Goal: Task Accomplishment & Management: Manage account settings

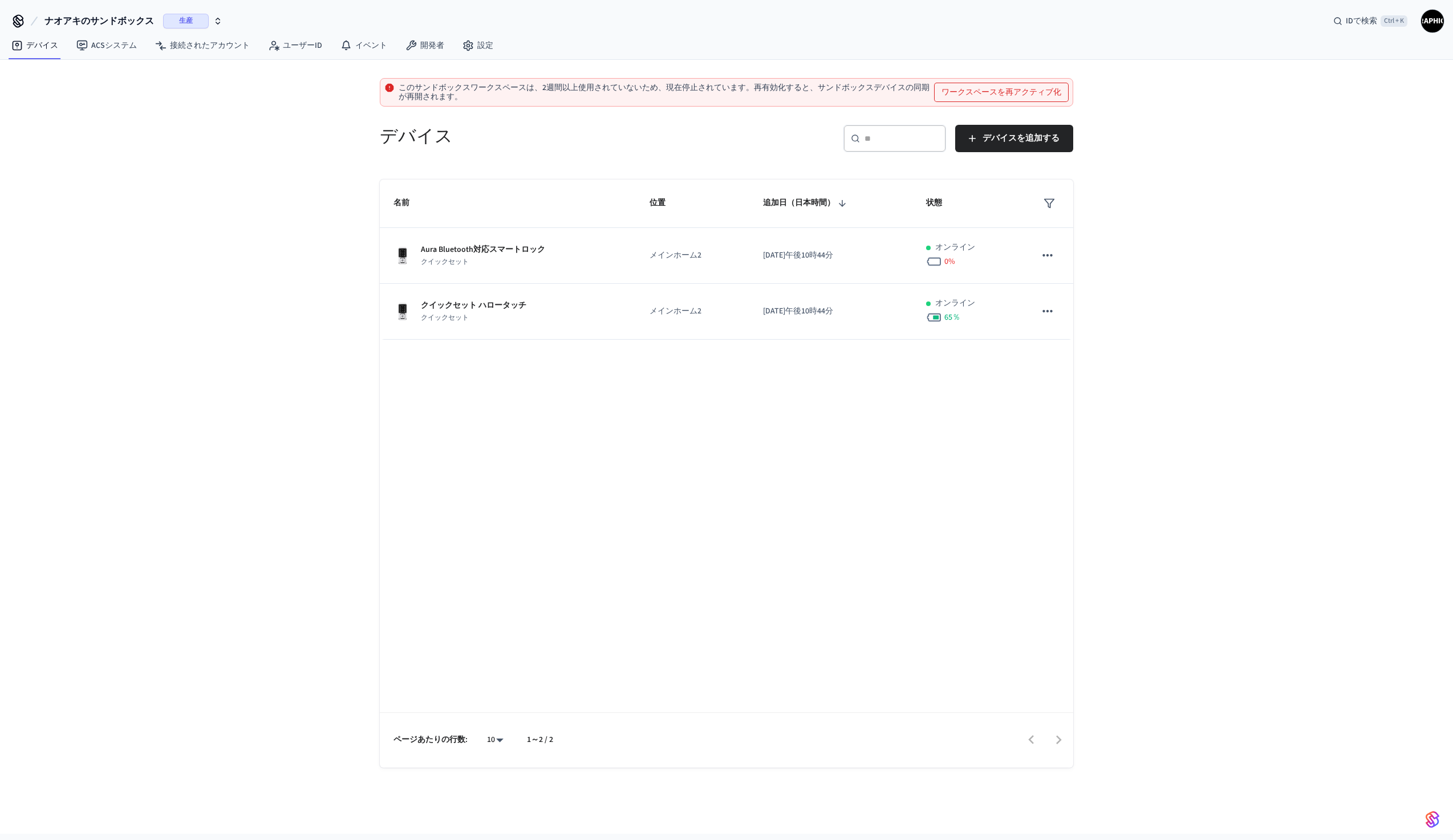
click at [975, 97] on font "ワークスペースを再アクティブ化" at bounding box center [1001, 92] width 120 height 12
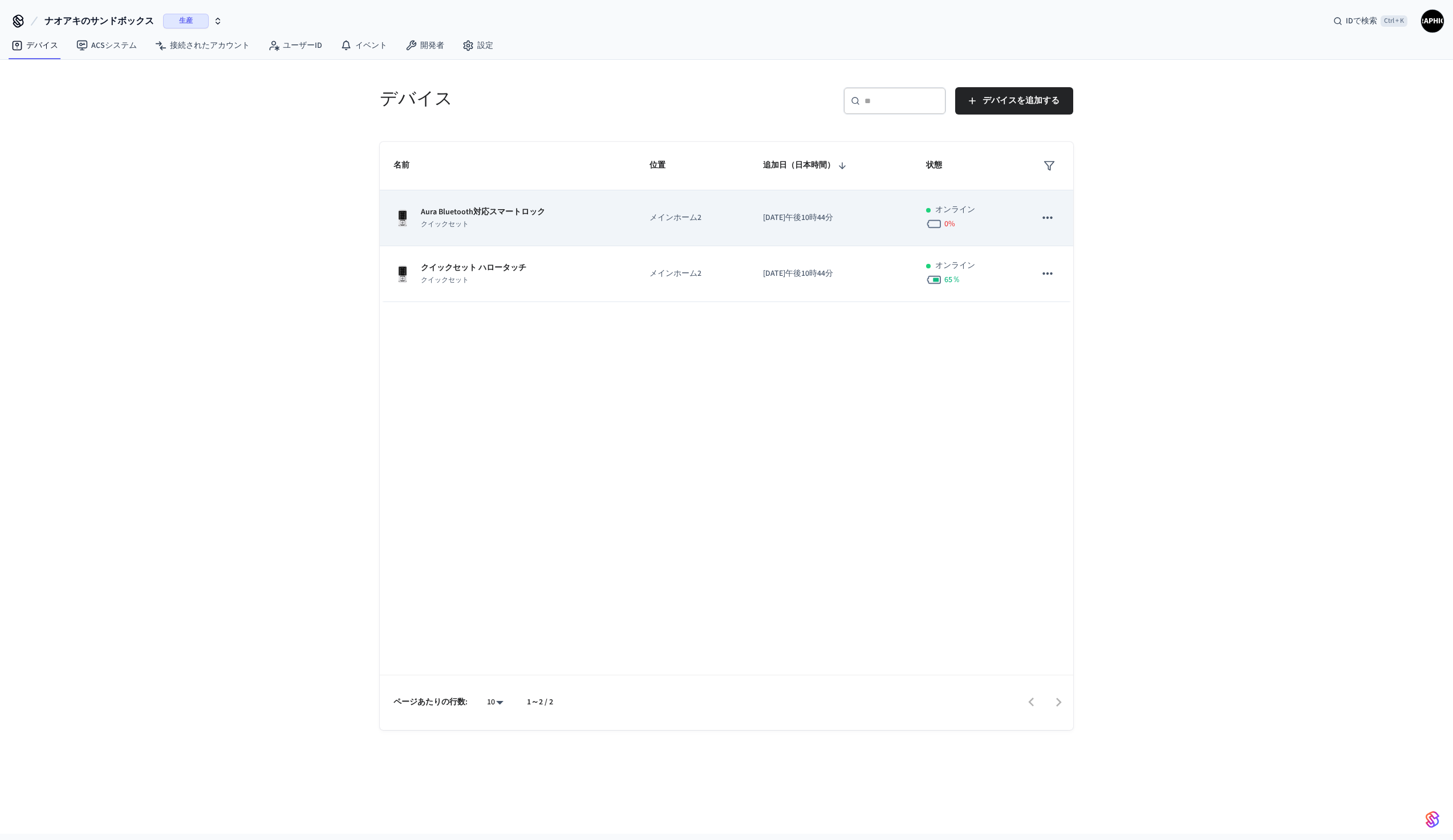
click at [1052, 222] on icon "粘着テーブル" at bounding box center [1047, 218] width 15 height 15
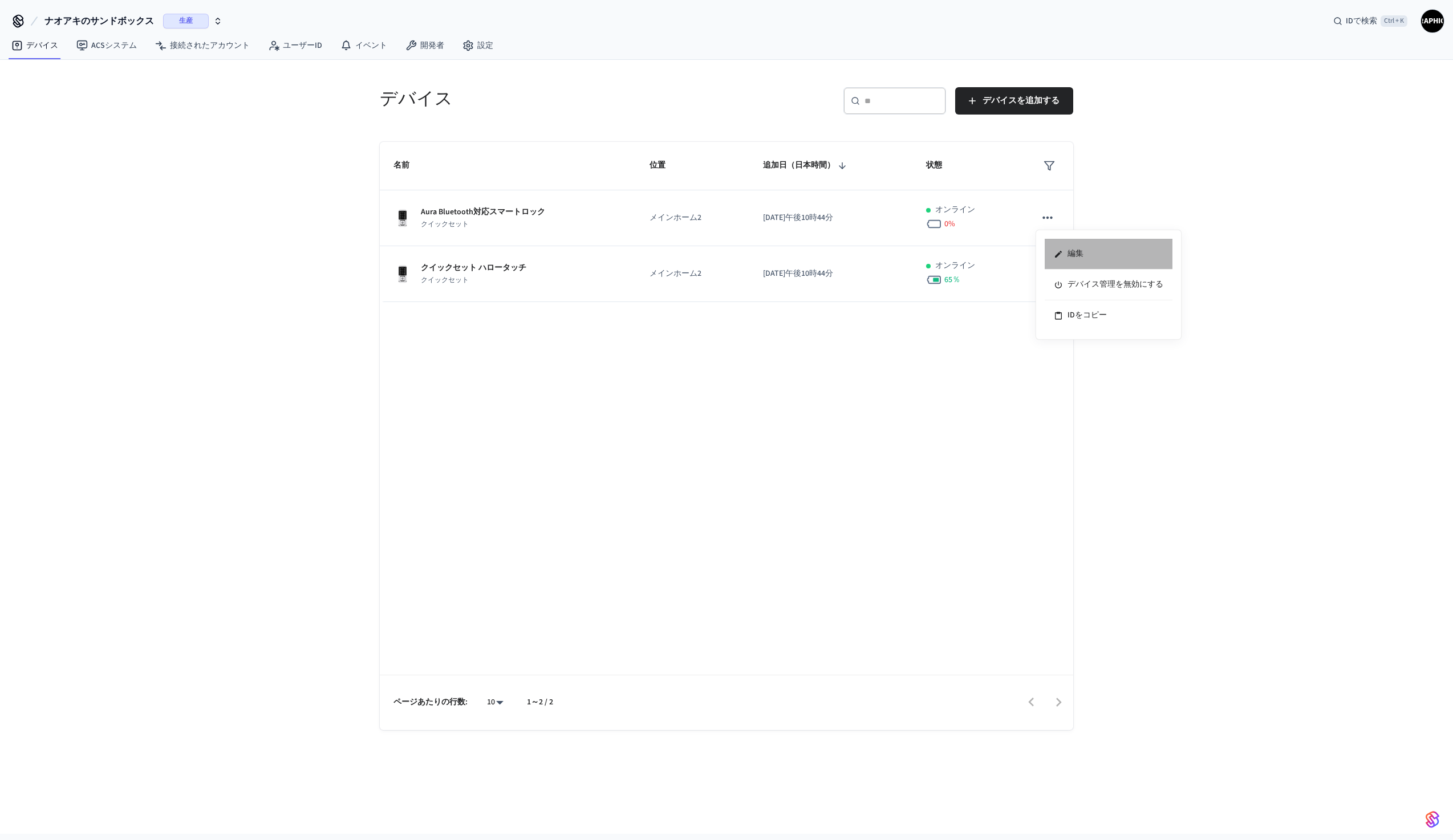
click at [1072, 246] on li "編集" at bounding box center [1108, 254] width 128 height 31
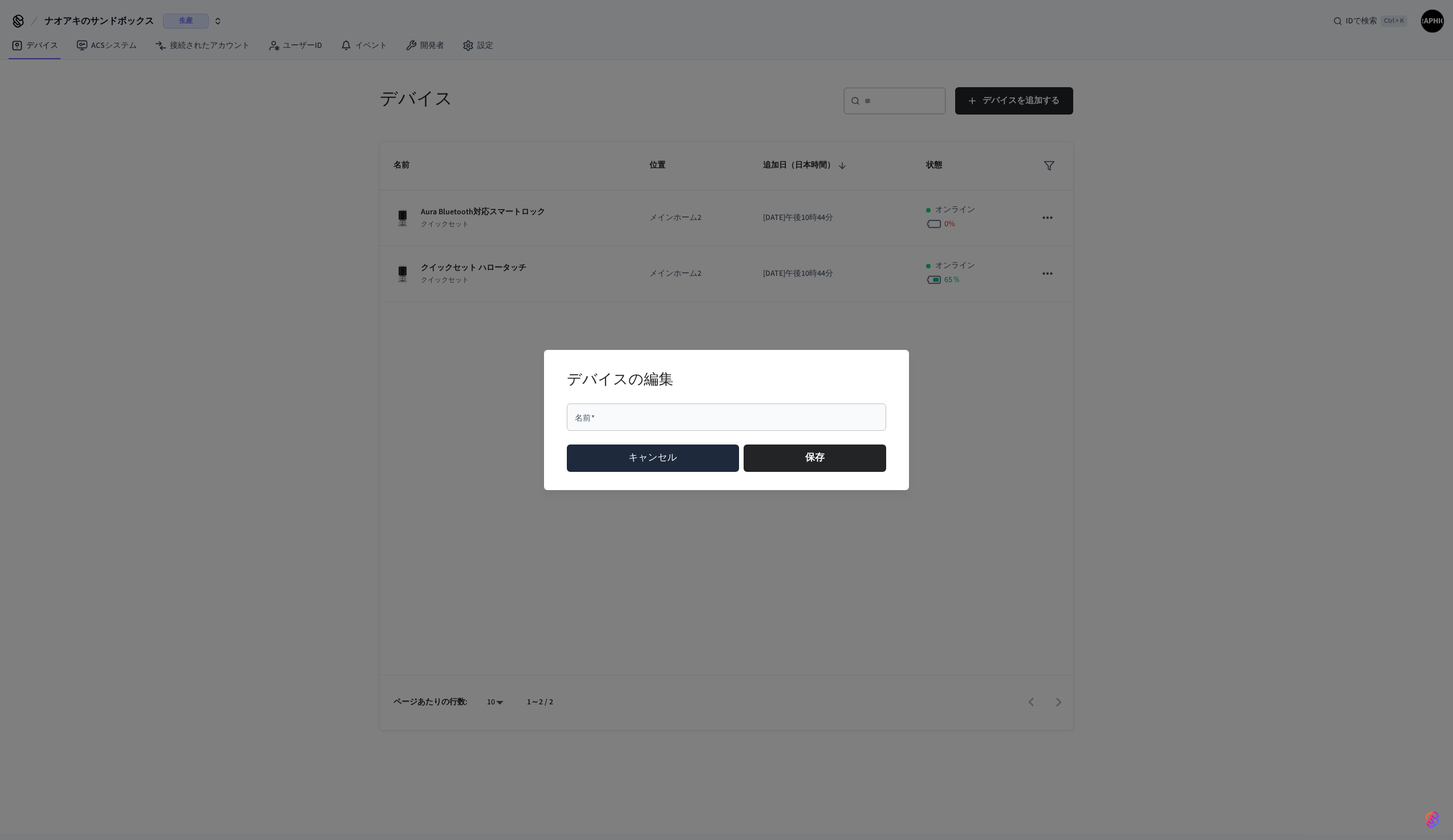
click at [701, 458] on button "キャンセル" at bounding box center [653, 458] width 172 height 27
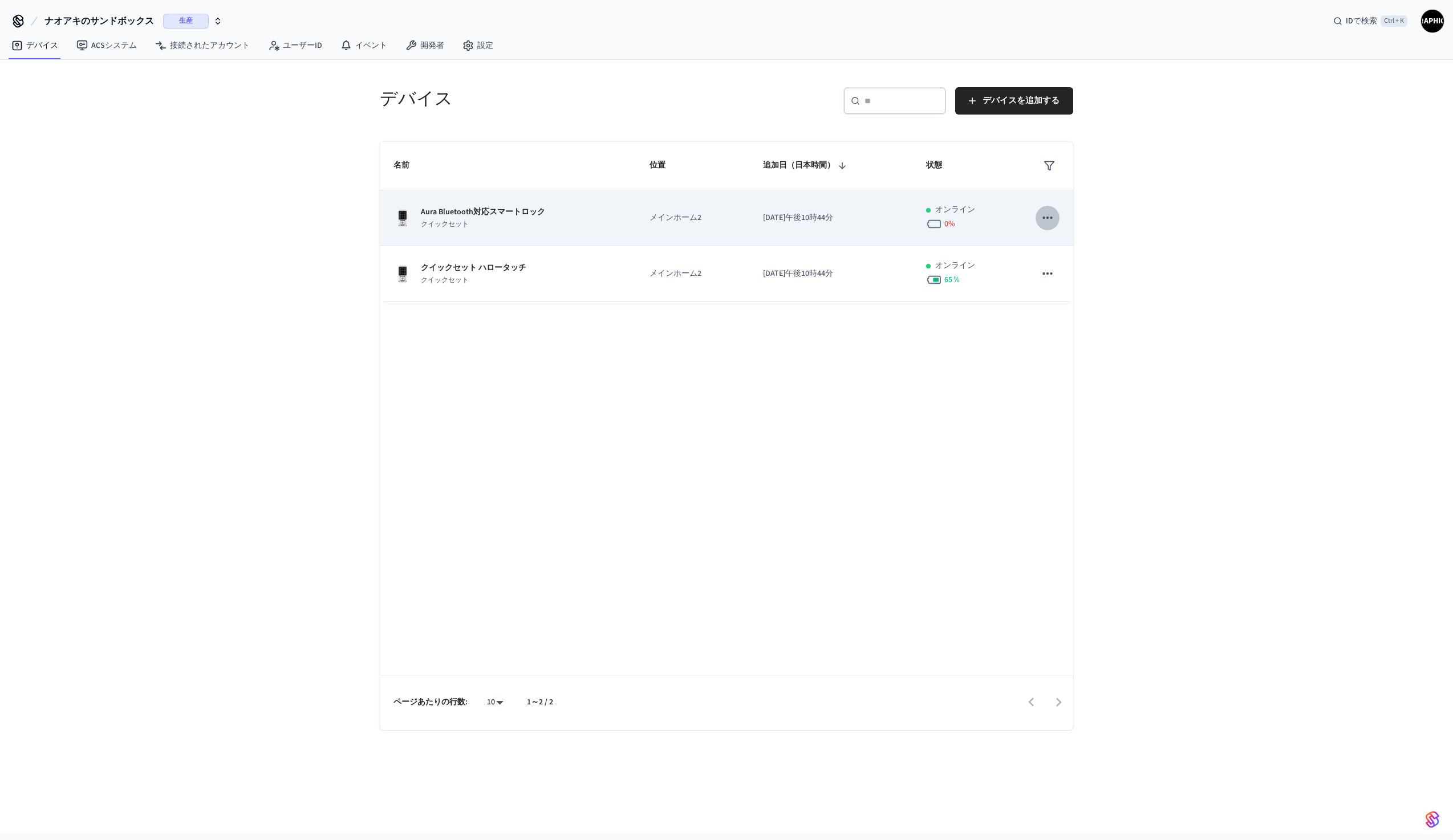
click at [1047, 216] on icon "粘着テーブル" at bounding box center [1047, 218] width 15 height 15
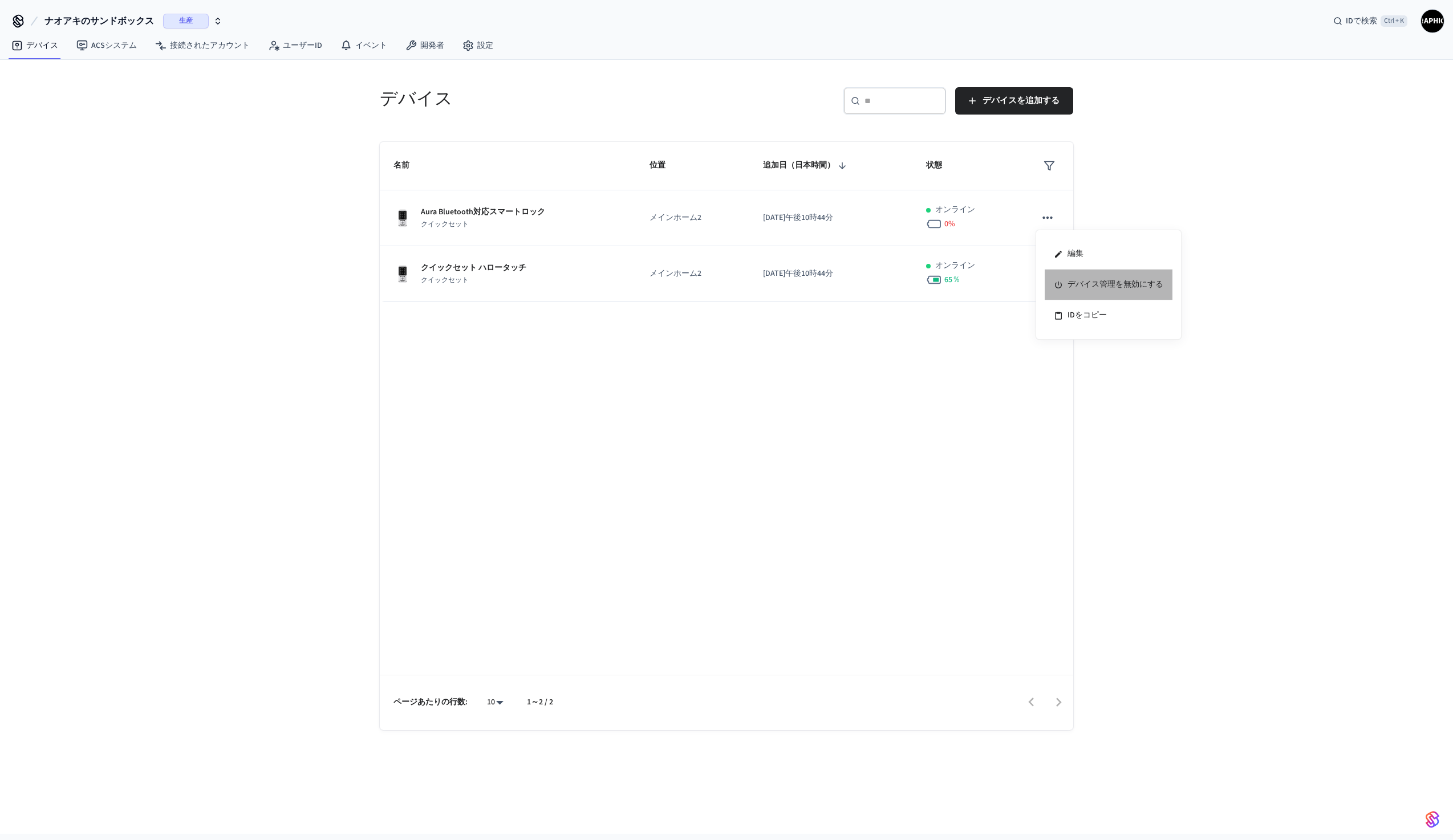
click at [1083, 282] on font "デバイス管理" at bounding box center [1091, 284] width 48 height 12
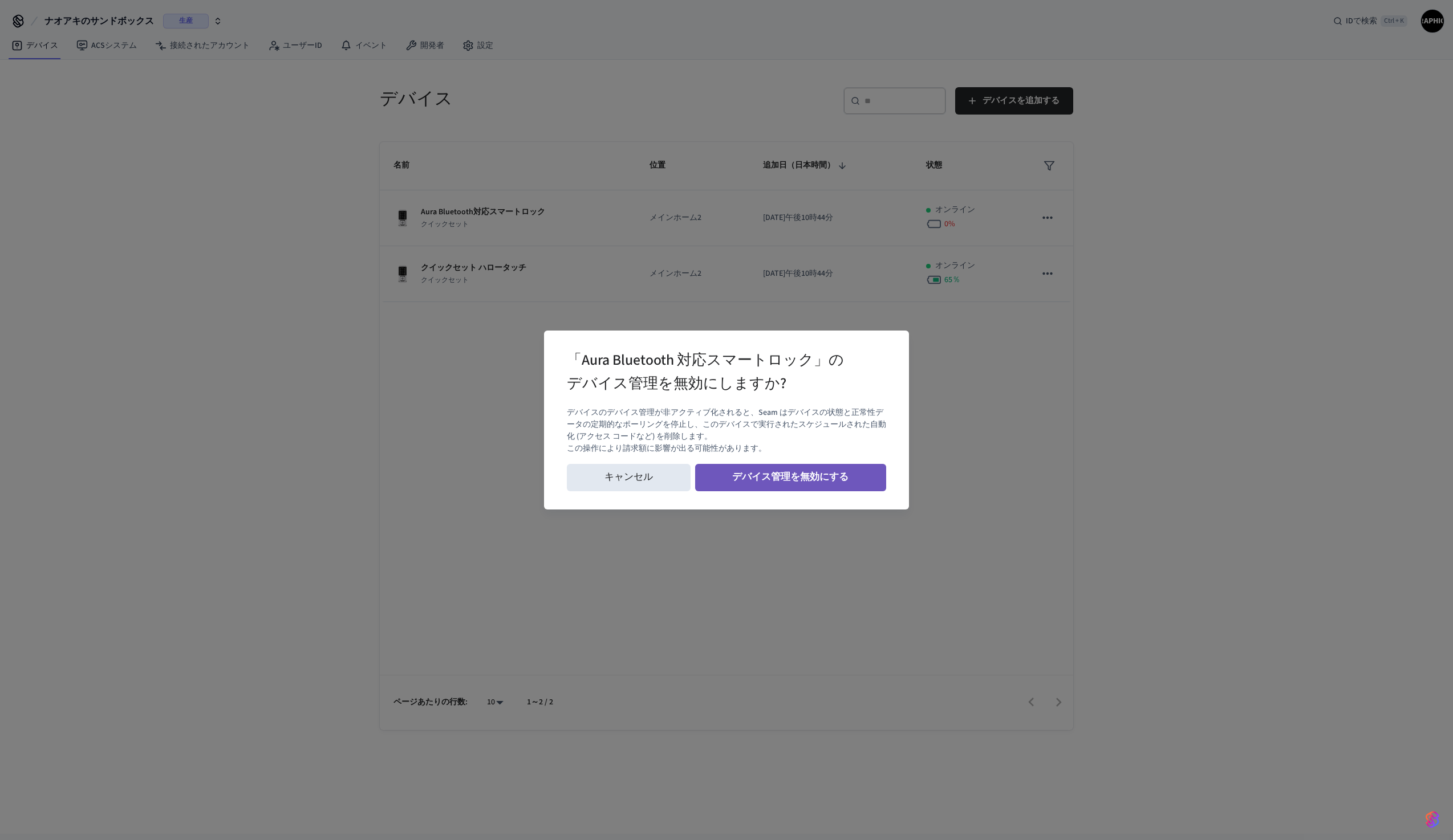
click at [723, 474] on button "デバイス管理を無効にする" at bounding box center [791, 477] width 192 height 27
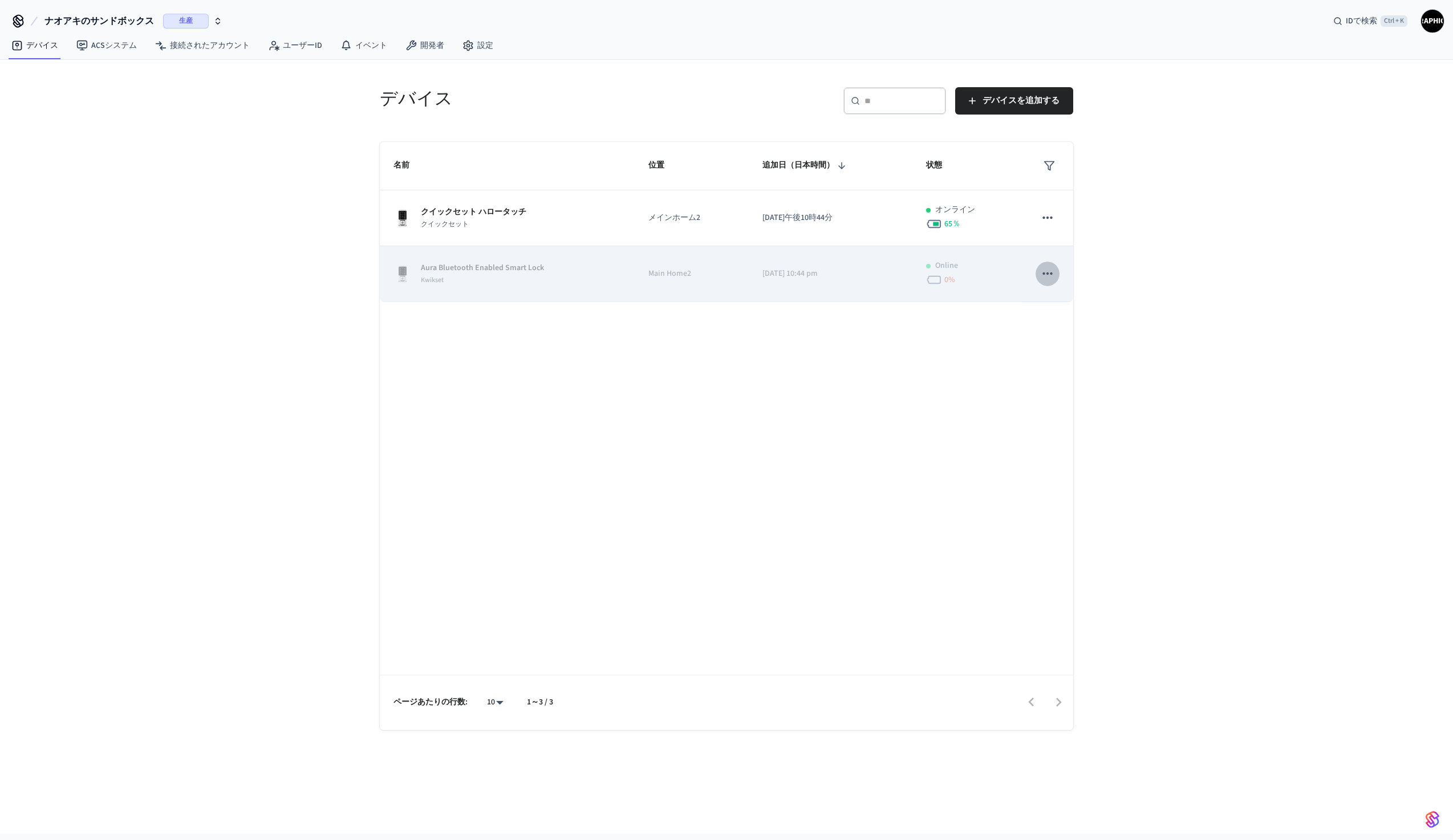
click at [1040, 280] on icon "粘着テーブル" at bounding box center [1047, 273] width 15 height 15
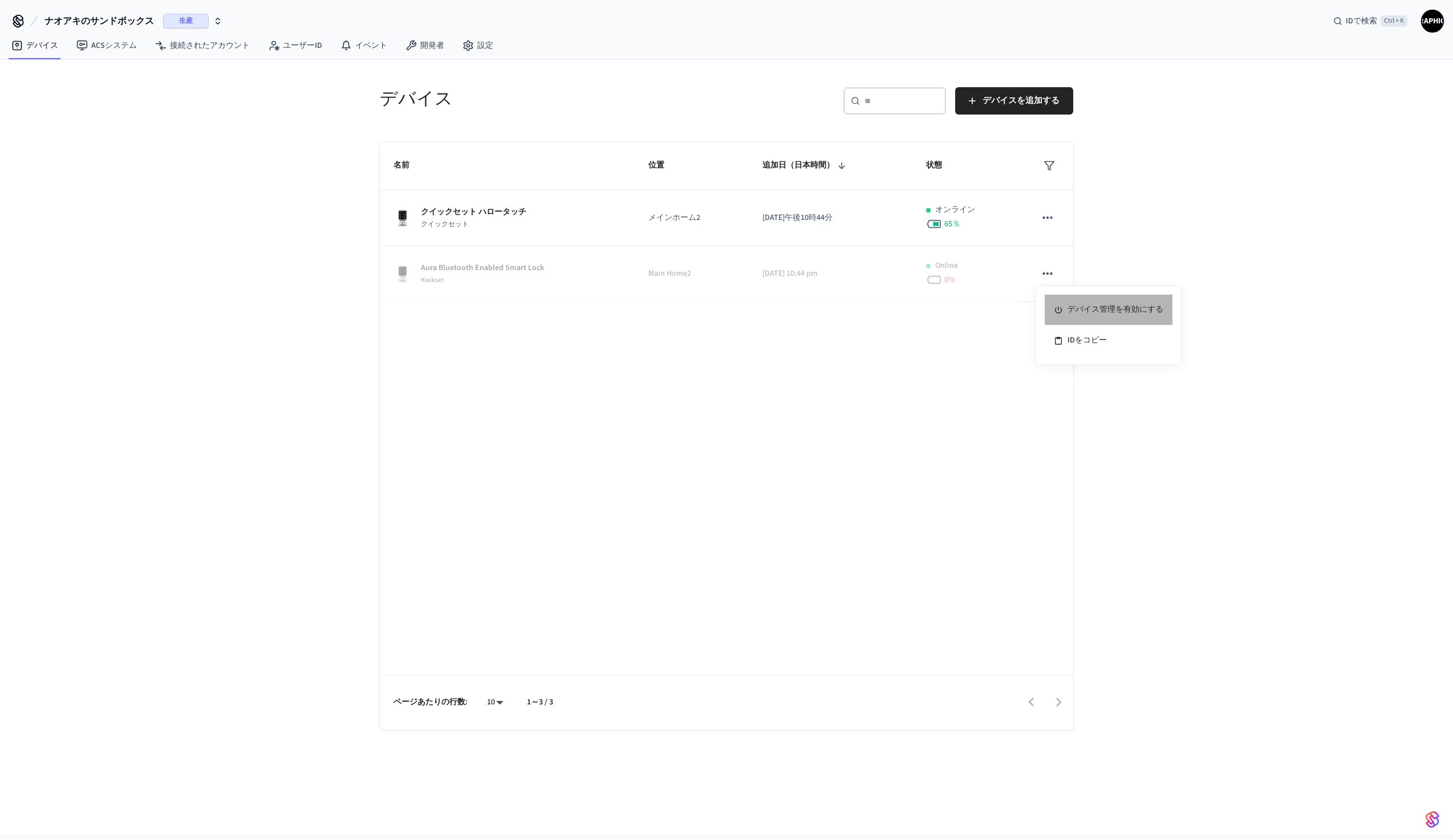
click at [1062, 303] on li "デバイス管理 を有効にする" at bounding box center [1108, 310] width 128 height 31
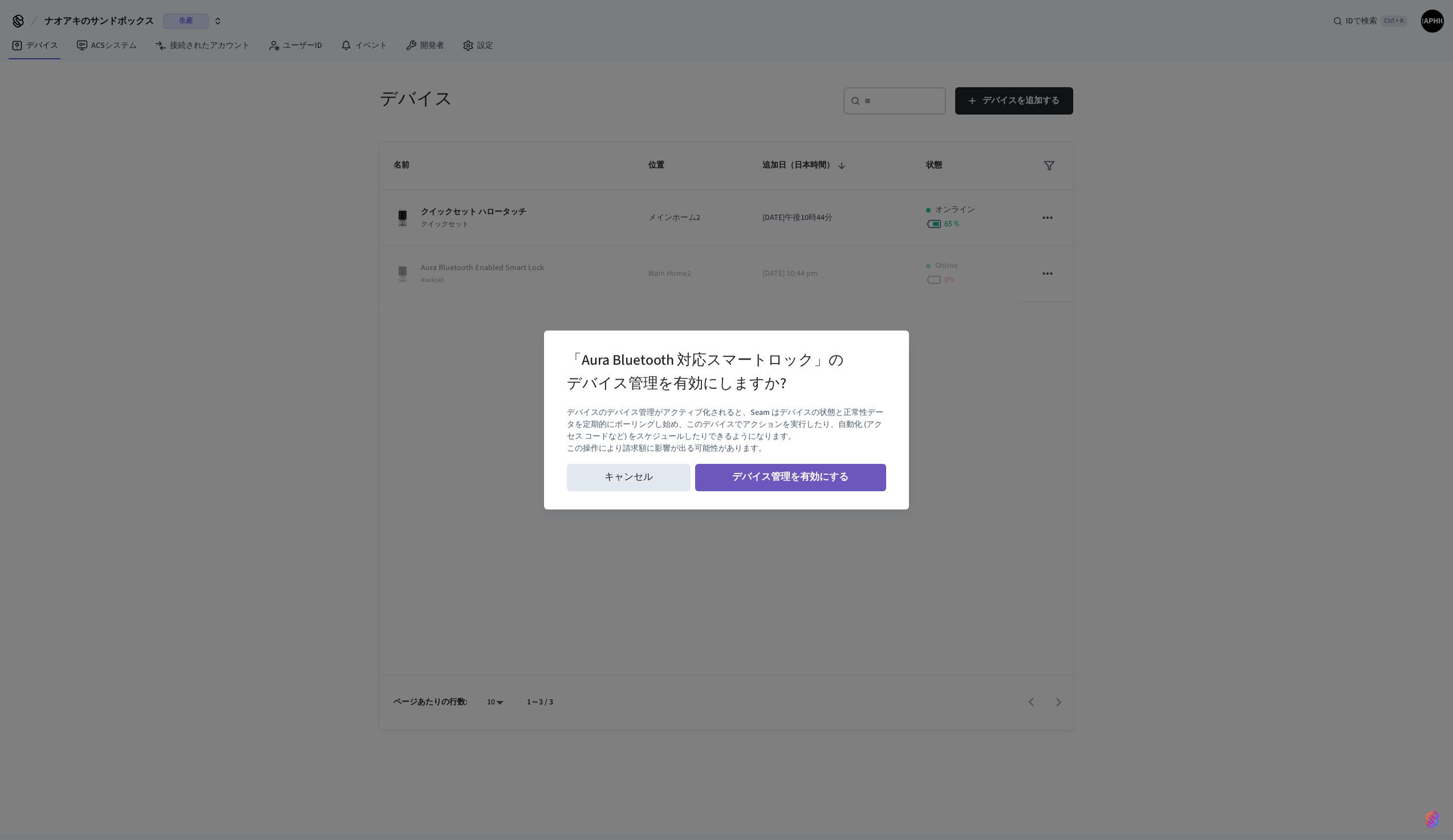
click at [824, 475] on font "デバイス管理を有効にする" at bounding box center [791, 477] width 117 height 14
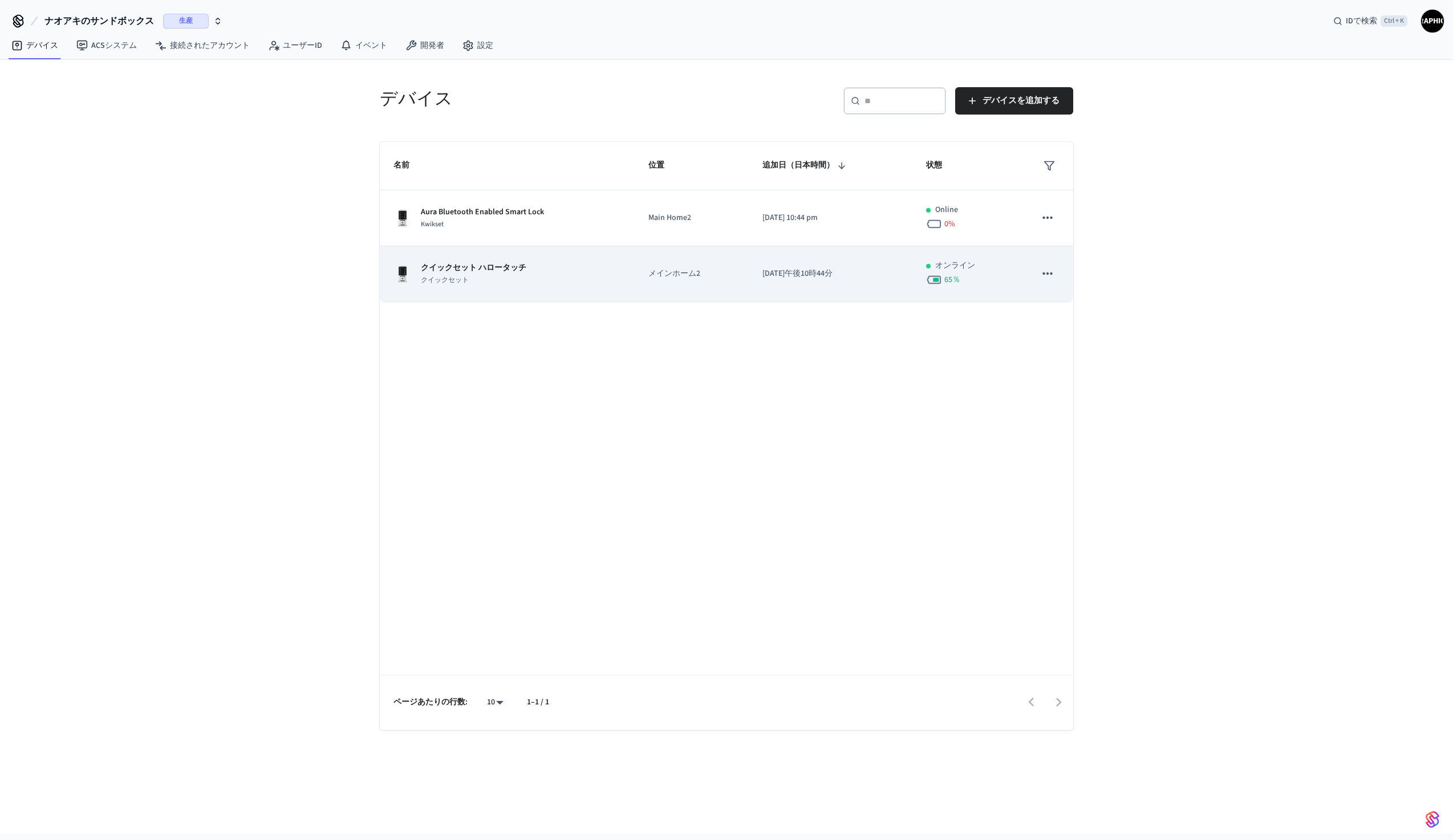
click at [668, 280] on td "メインホーム2" at bounding box center [691, 274] width 114 height 56
